Goal: Task Accomplishment & Management: Manage account settings

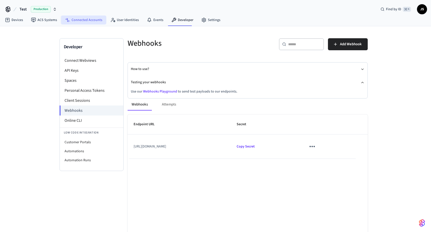
click at [77, 20] on link "Connected Accounts" at bounding box center [83, 20] width 45 height 9
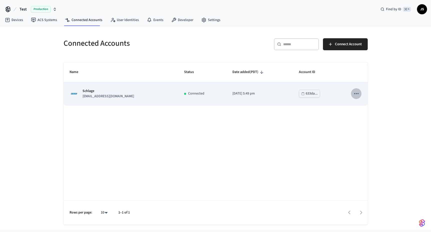
click at [355, 93] on icon "sticky table" at bounding box center [356, 93] width 7 height 7
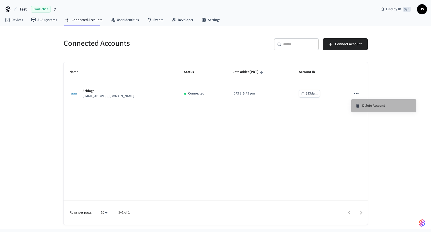
click at [366, 103] on span "Delete Account" at bounding box center [373, 105] width 23 height 5
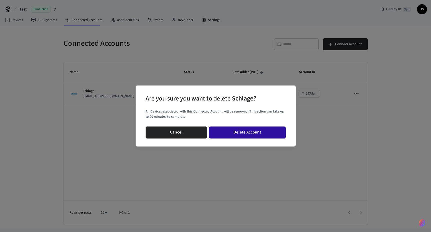
click at [251, 134] on button "Delete Account" at bounding box center [247, 133] width 77 height 12
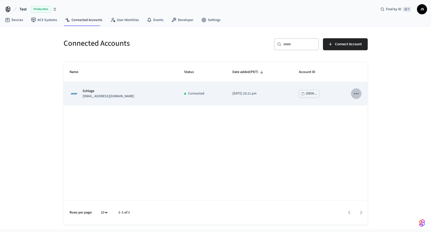
click at [357, 93] on icon "sticky table" at bounding box center [356, 93] width 7 height 7
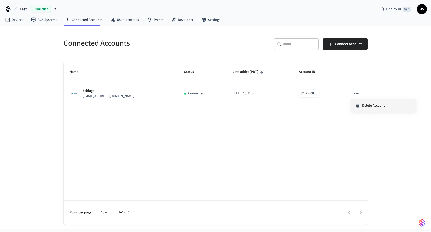
click at [368, 108] on span "Delete Account" at bounding box center [373, 105] width 23 height 5
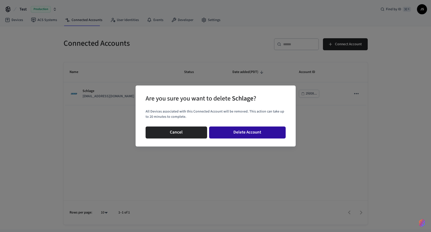
click at [264, 133] on button "Delete Account" at bounding box center [247, 133] width 77 height 12
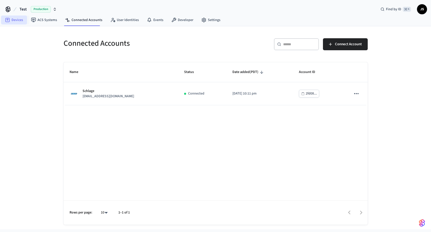
click at [19, 19] on link "Devices" at bounding box center [14, 20] width 26 height 9
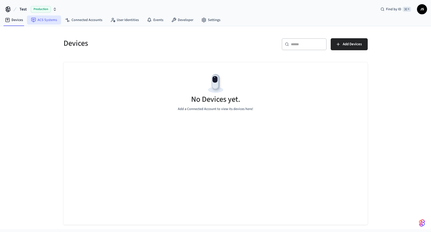
click at [42, 20] on link "ACS Systems" at bounding box center [44, 20] width 34 height 9
click at [76, 19] on link "Connected Accounts" at bounding box center [83, 20] width 45 height 9
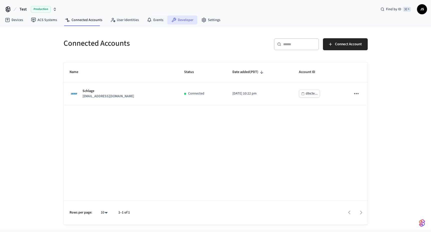
click at [179, 20] on link "Developer" at bounding box center [182, 20] width 30 height 9
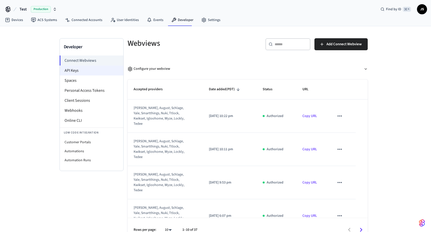
click at [86, 72] on li "API Keys" at bounding box center [92, 71] width 64 height 10
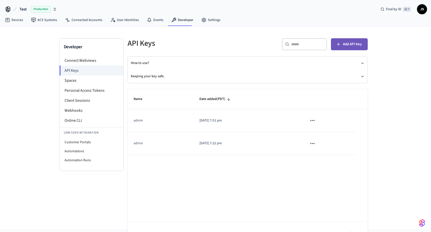
click at [347, 45] on span "Add API Key" at bounding box center [352, 44] width 19 height 7
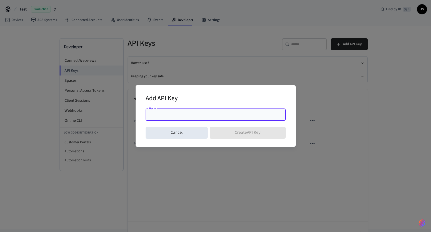
paste input "**********"
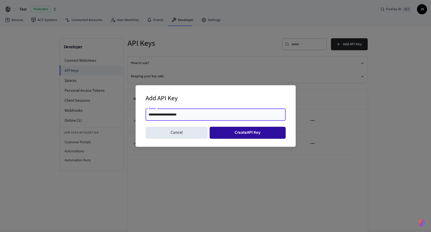
type input "**********"
click at [238, 128] on button "Create API Key" at bounding box center [248, 133] width 76 height 12
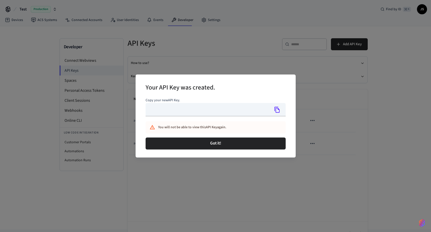
type input "**********"
click at [281, 110] on button "Copy" at bounding box center [277, 110] width 11 height 11
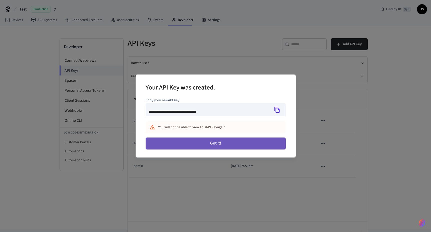
click at [244, 149] on button "Got it!" at bounding box center [216, 144] width 140 height 12
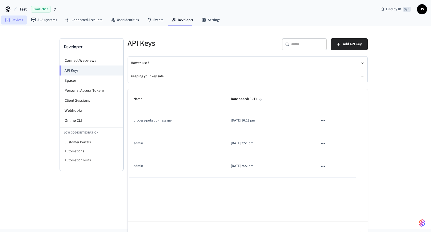
click at [15, 18] on link "Devices" at bounding box center [14, 20] width 26 height 9
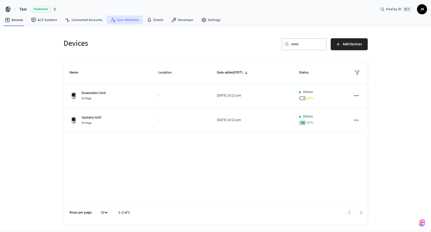
click at [125, 21] on link "User Identities" at bounding box center [124, 20] width 37 height 9
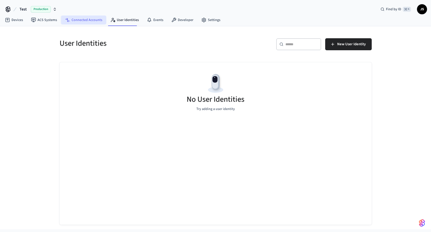
click at [88, 21] on link "Connected Accounts" at bounding box center [83, 20] width 45 height 9
